Goal: Connect with others: Connect with others

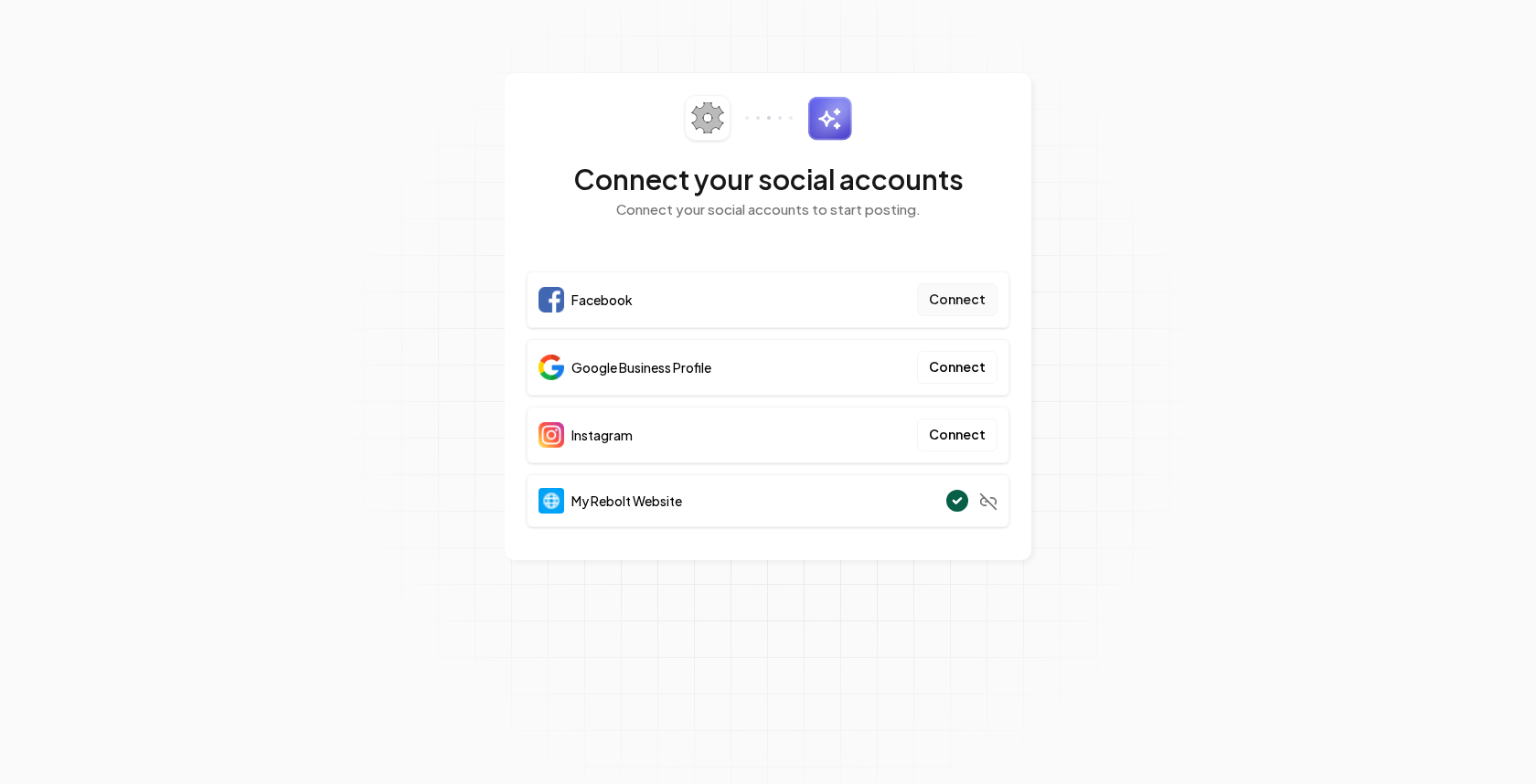
click at [949, 302] on button "Connect" at bounding box center [956, 300] width 80 height 33
click at [962, 305] on button "Connect" at bounding box center [956, 300] width 80 height 33
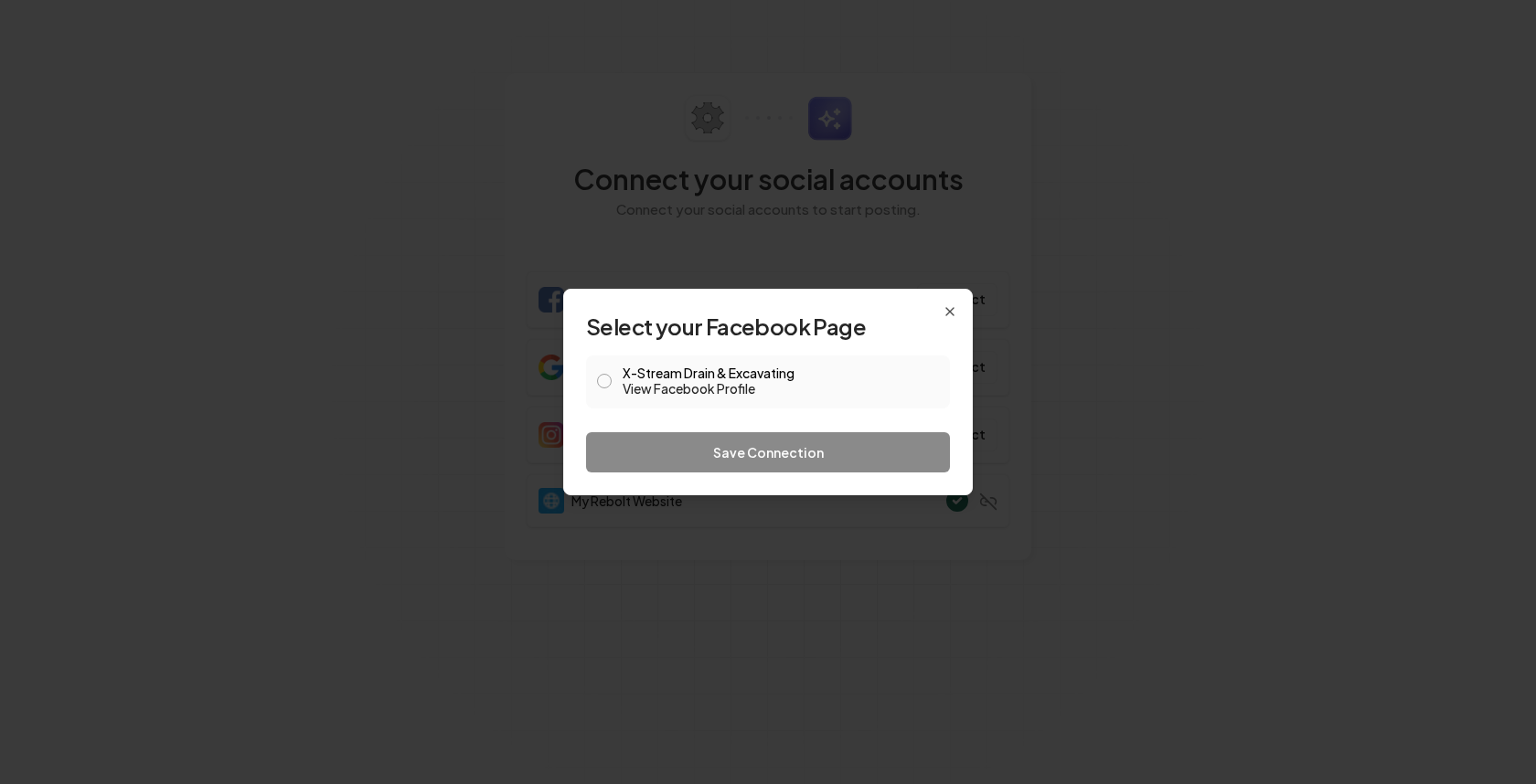
click at [606, 384] on button "X-Stream Drain & Excavating View Facebook Profile" at bounding box center [605, 382] width 15 height 15
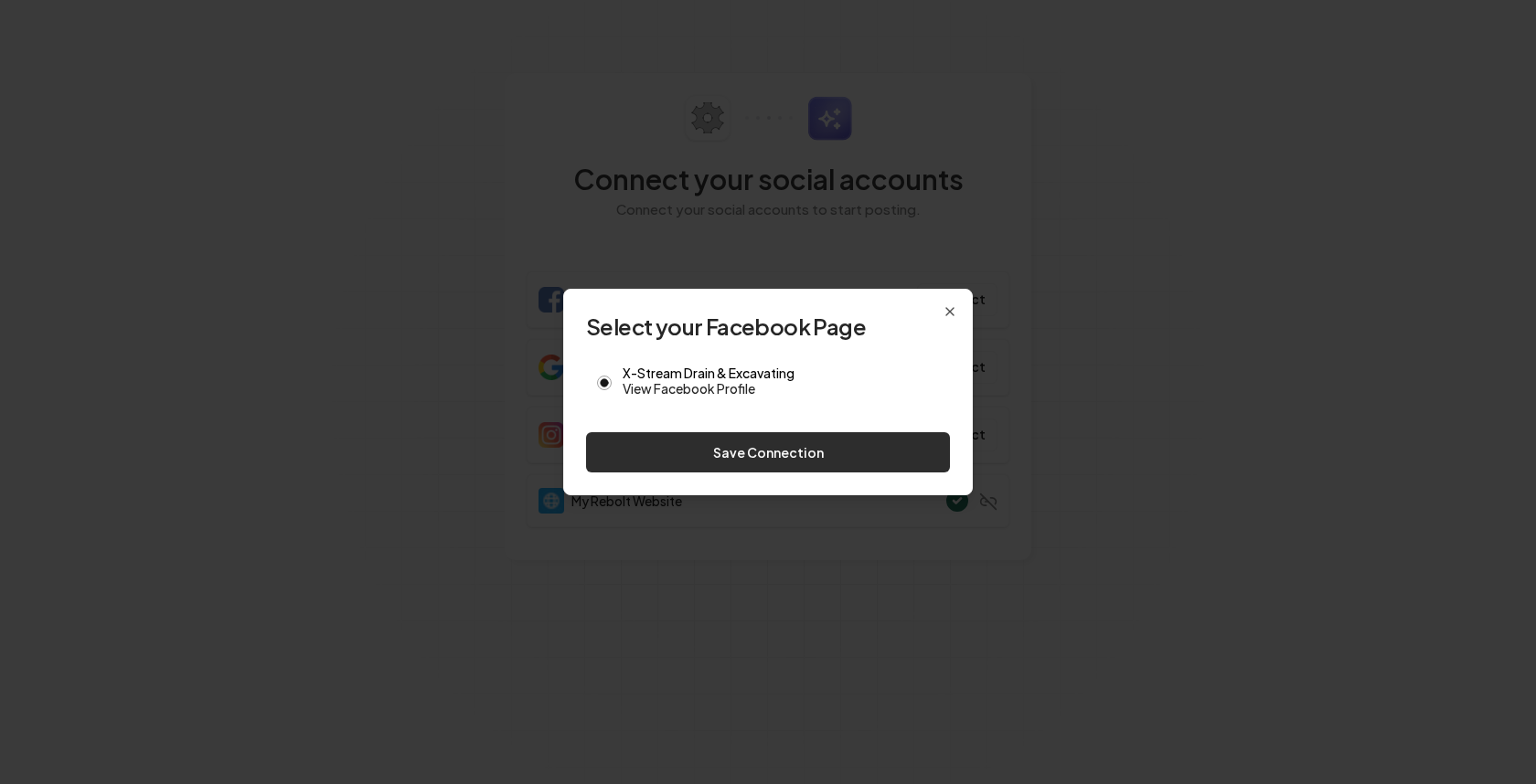
click at [722, 455] on button "Save Connection" at bounding box center [768, 452] width 364 height 41
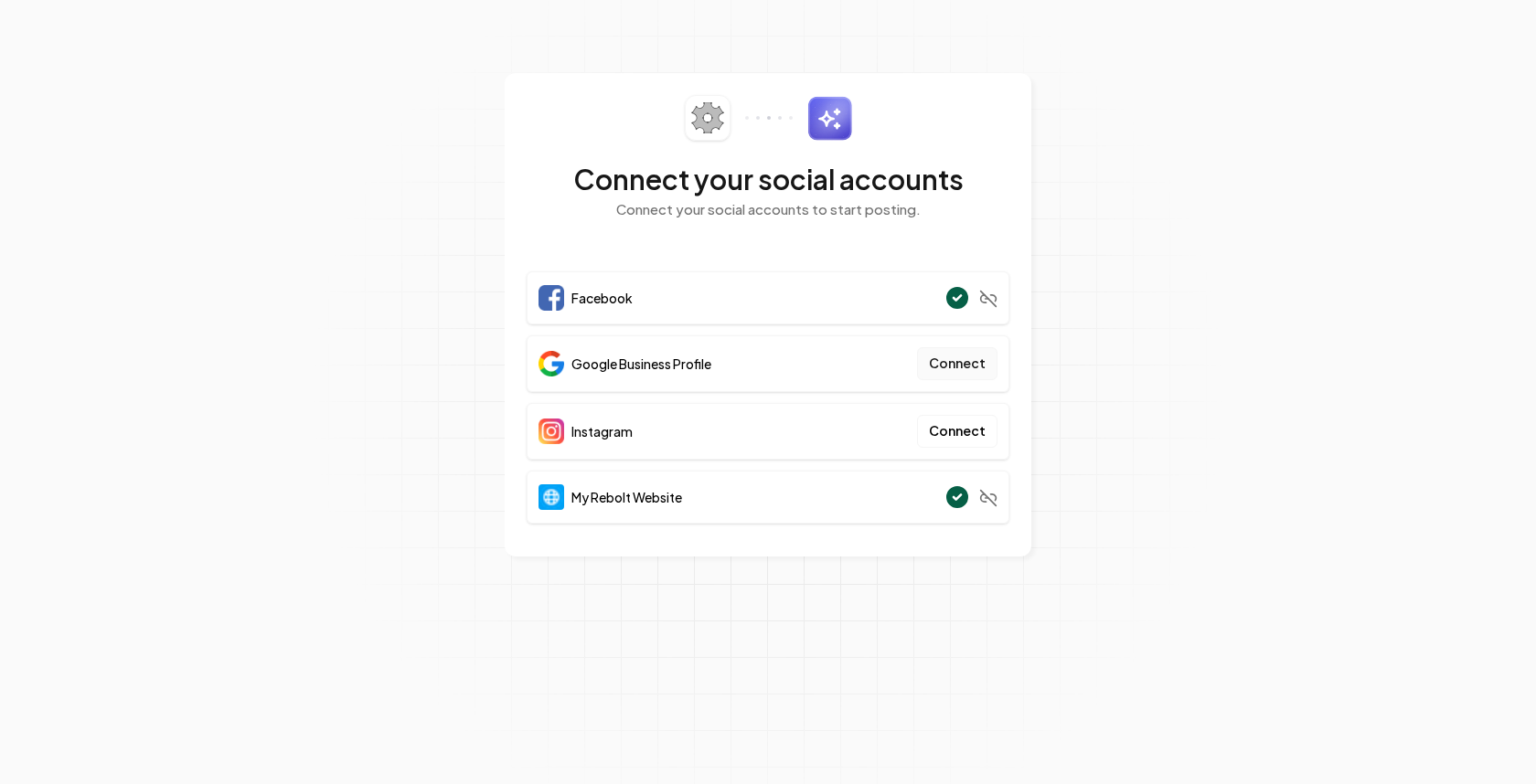
click at [959, 370] on button "Connect" at bounding box center [956, 364] width 80 height 33
click at [941, 371] on button "Connect" at bounding box center [956, 364] width 80 height 33
click at [973, 366] on button "Connect" at bounding box center [956, 364] width 80 height 33
click at [961, 365] on button "Connect" at bounding box center [956, 364] width 80 height 33
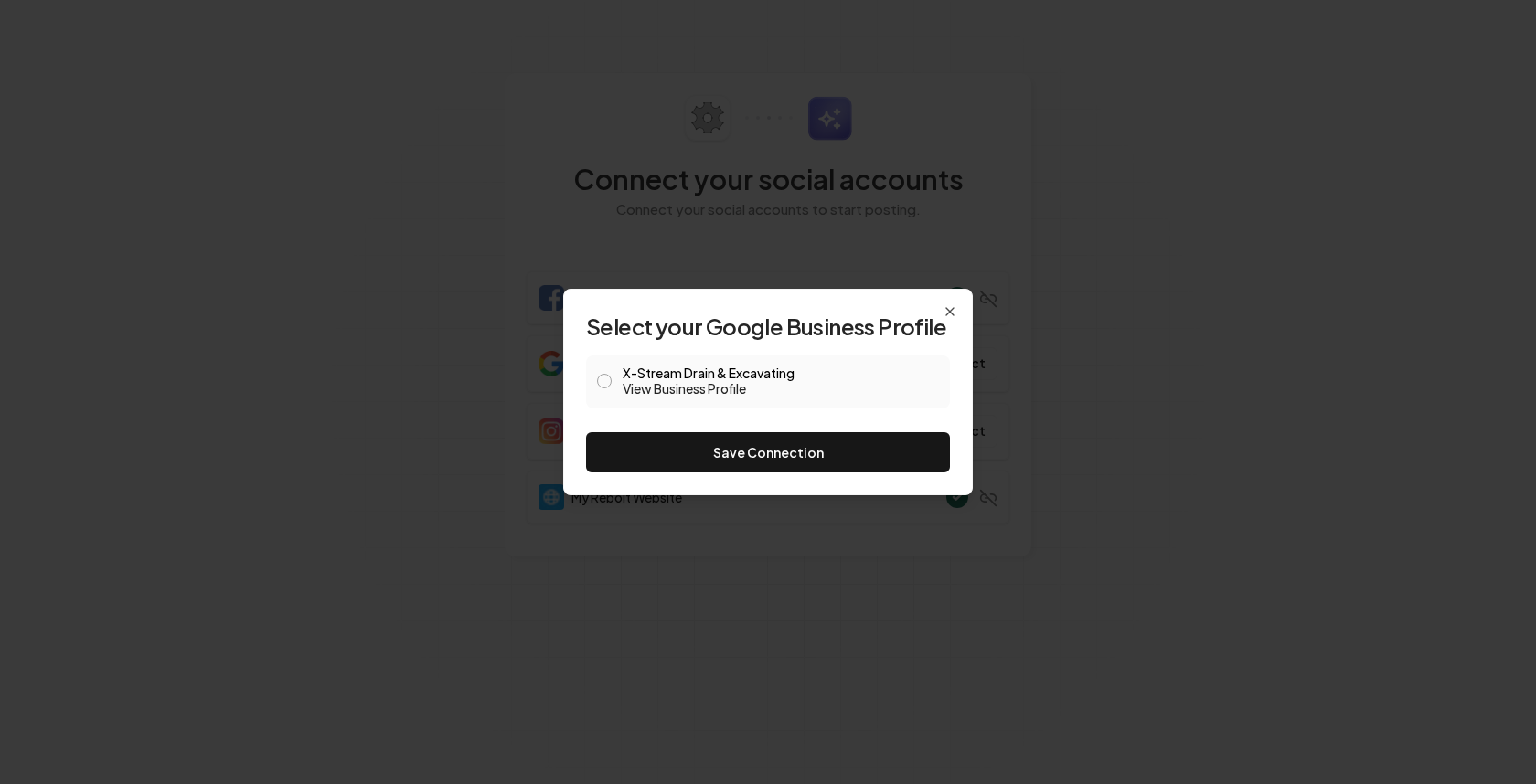
click at [605, 384] on button "X-Stream Drain & Excavating View Business Profile" at bounding box center [605, 382] width 15 height 15
click at [748, 449] on button "Save Connection" at bounding box center [768, 452] width 364 height 41
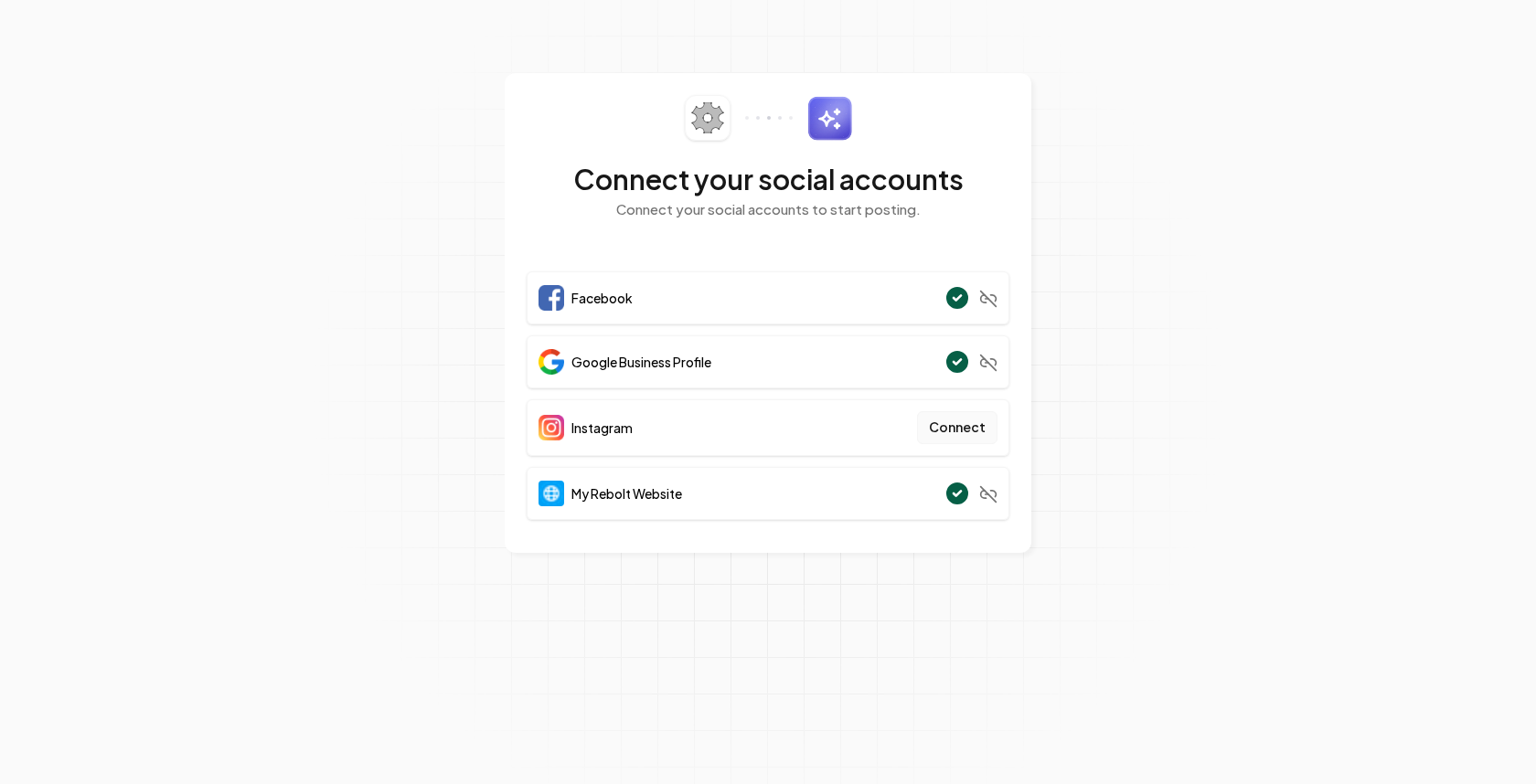
click at [954, 429] on button "Connect" at bounding box center [956, 428] width 80 height 33
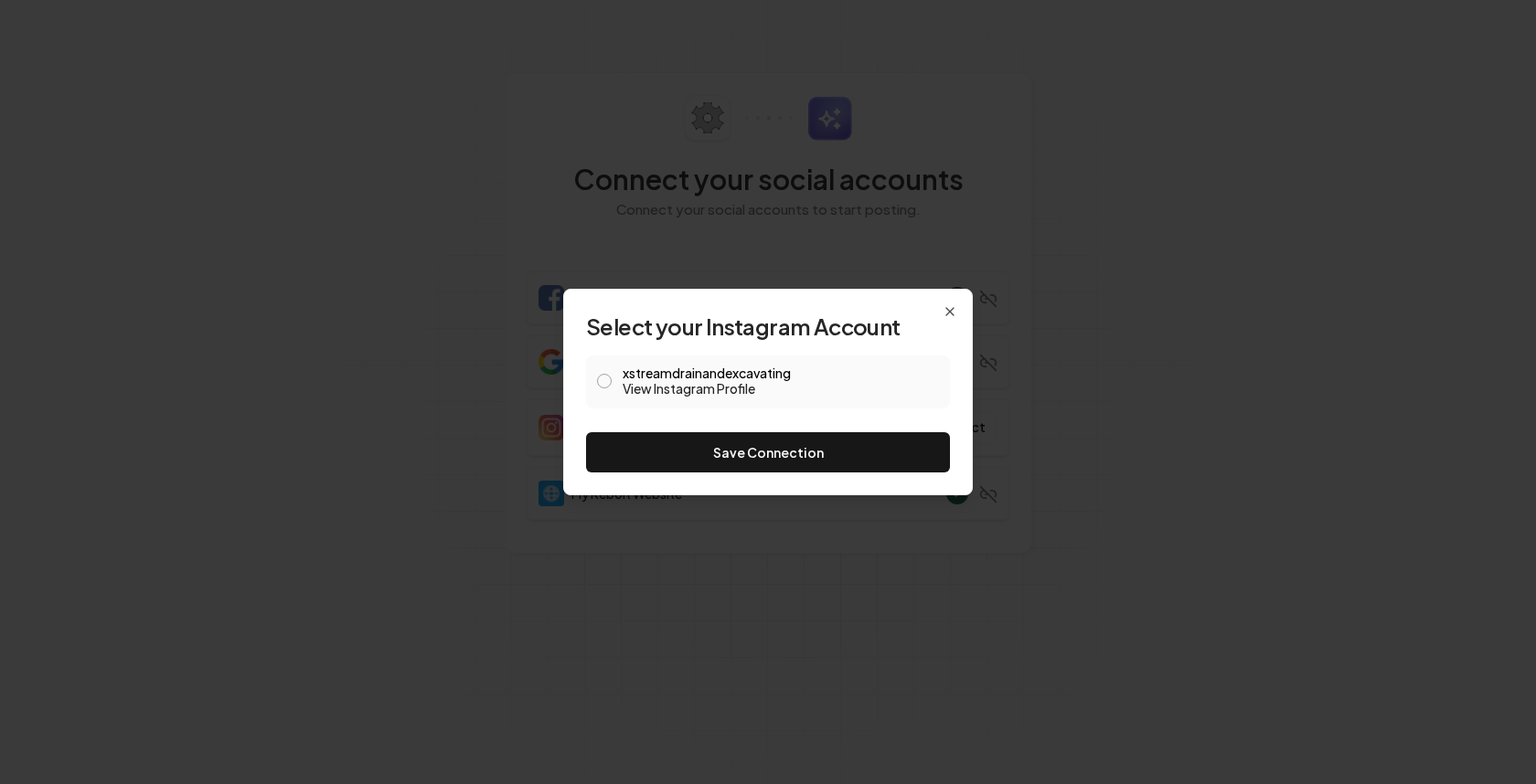
click at [619, 384] on div "xstreamdrainandexcavating View Instagram Profile" at bounding box center [768, 382] width 364 height 53
click at [607, 384] on button "xstreamdrainandexcavating View Instagram Profile" at bounding box center [605, 382] width 15 height 15
click at [670, 449] on button "Save Connection" at bounding box center [768, 452] width 364 height 41
